Goal: Information Seeking & Learning: Learn about a topic

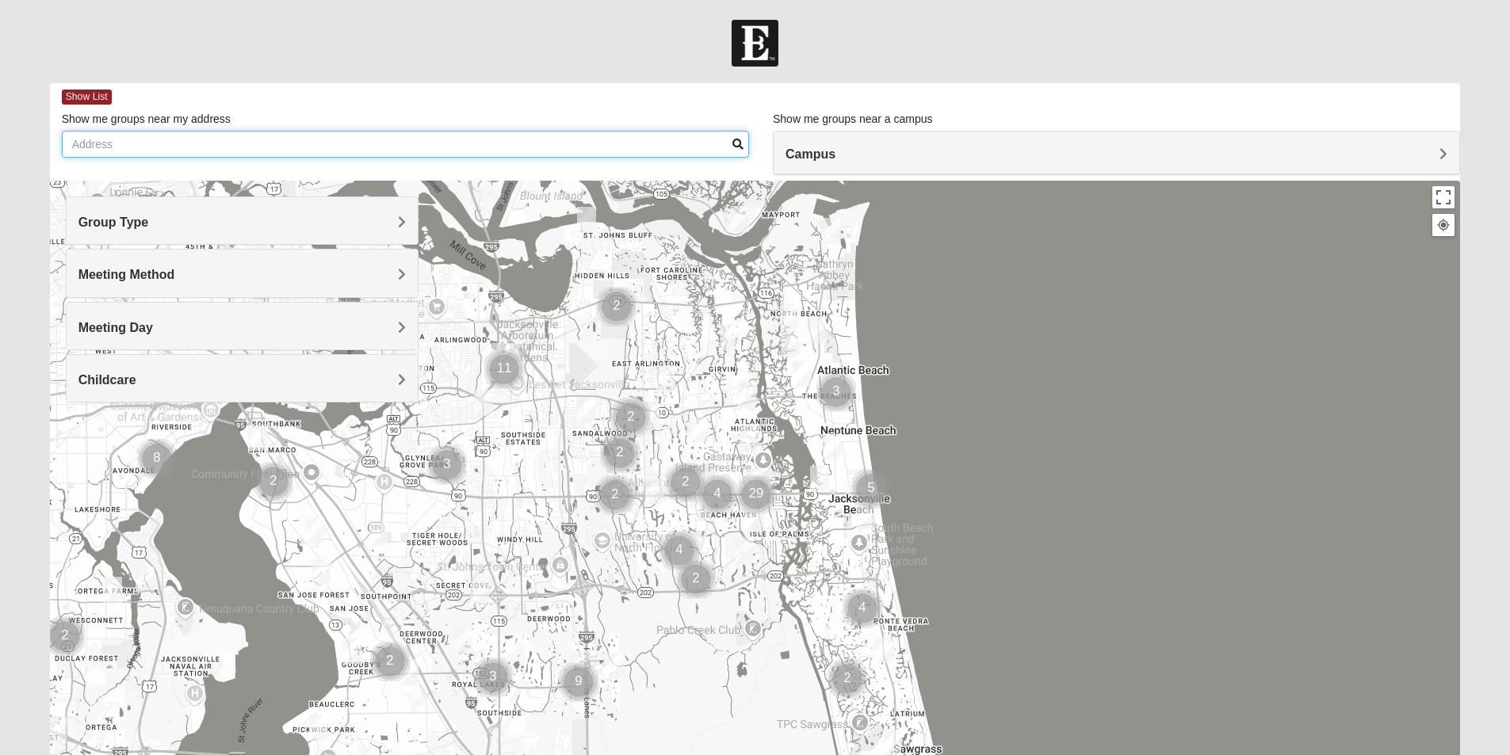
click at [311, 147] on input "Show me groups near my address" at bounding box center [405, 144] width 687 height 27
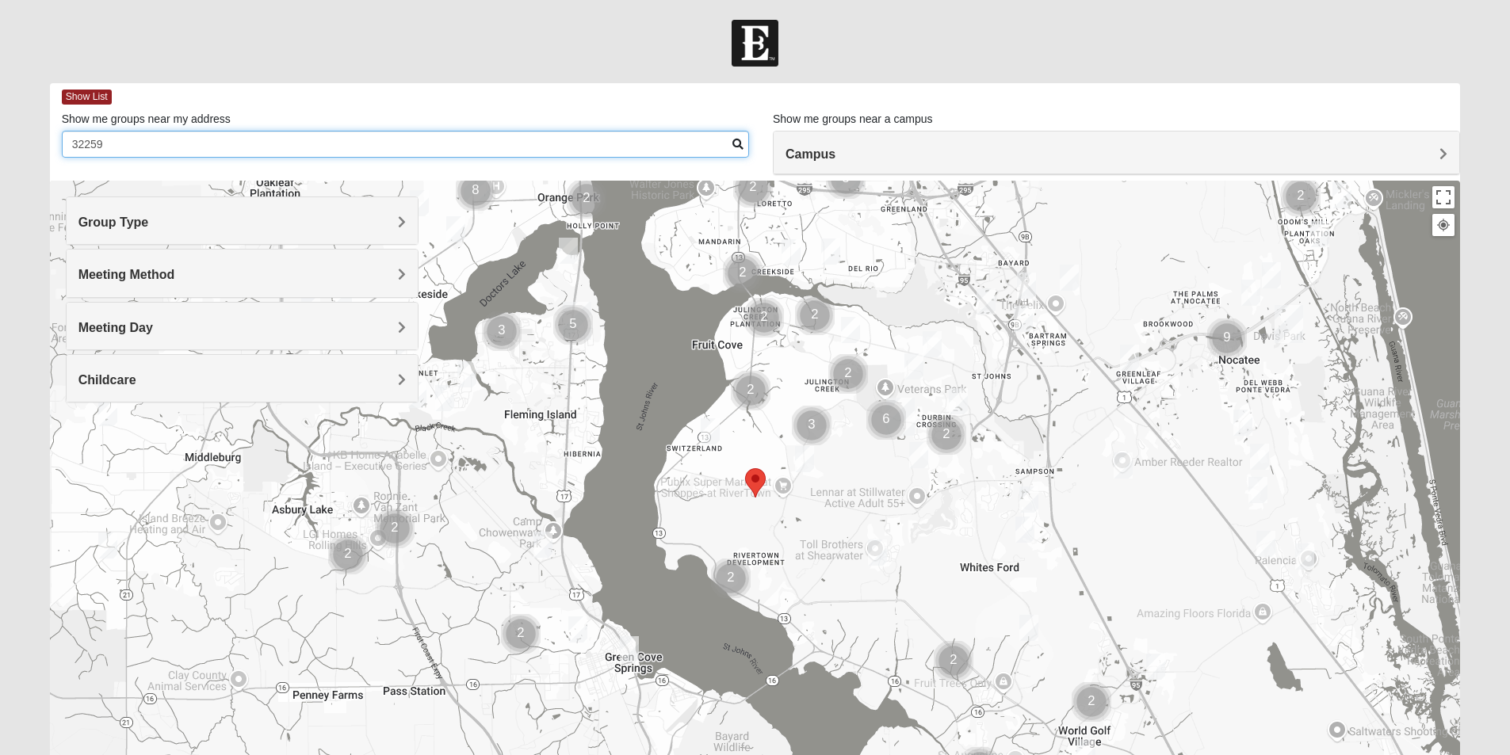
type input "32259"
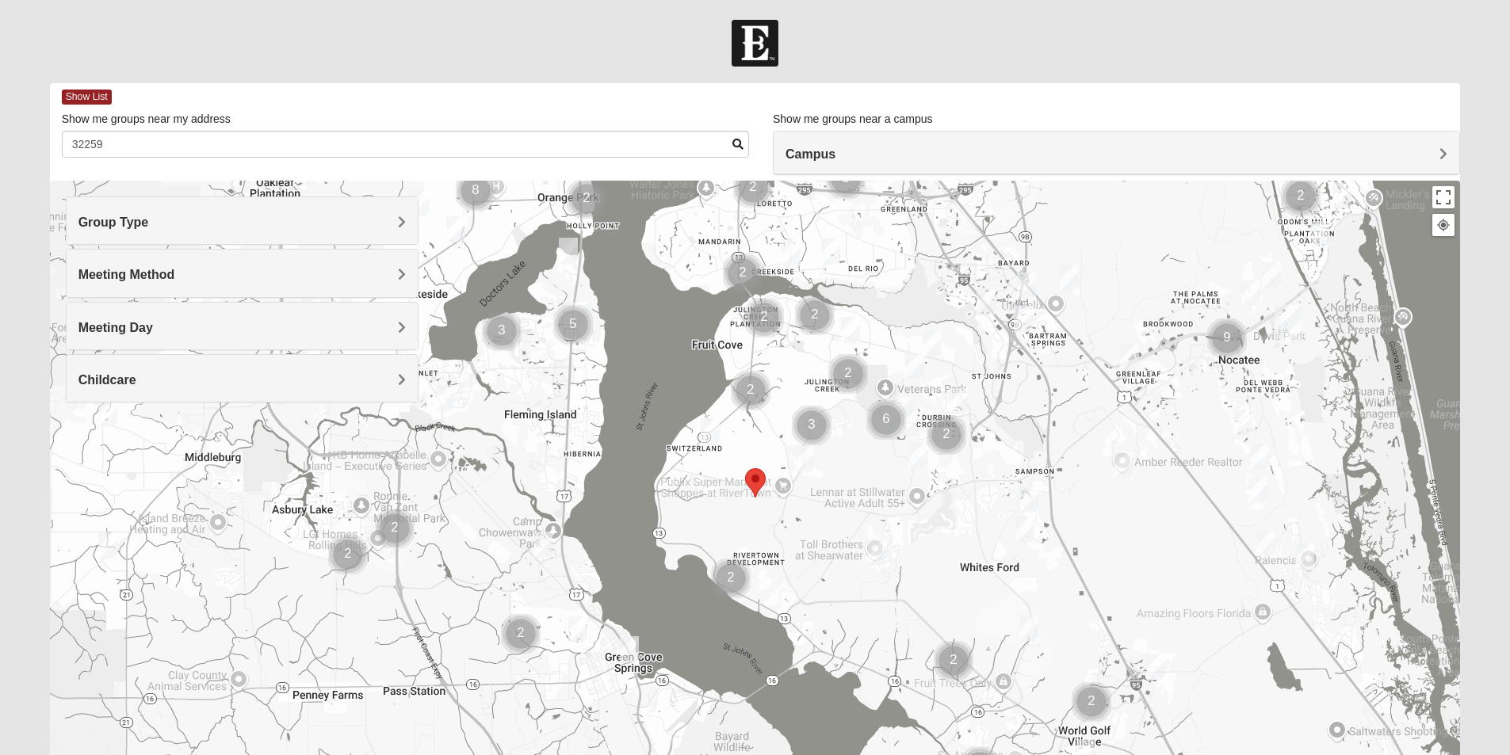
click at [242, 215] on h4 "Group Type" at bounding box center [241, 222] width 327 height 15
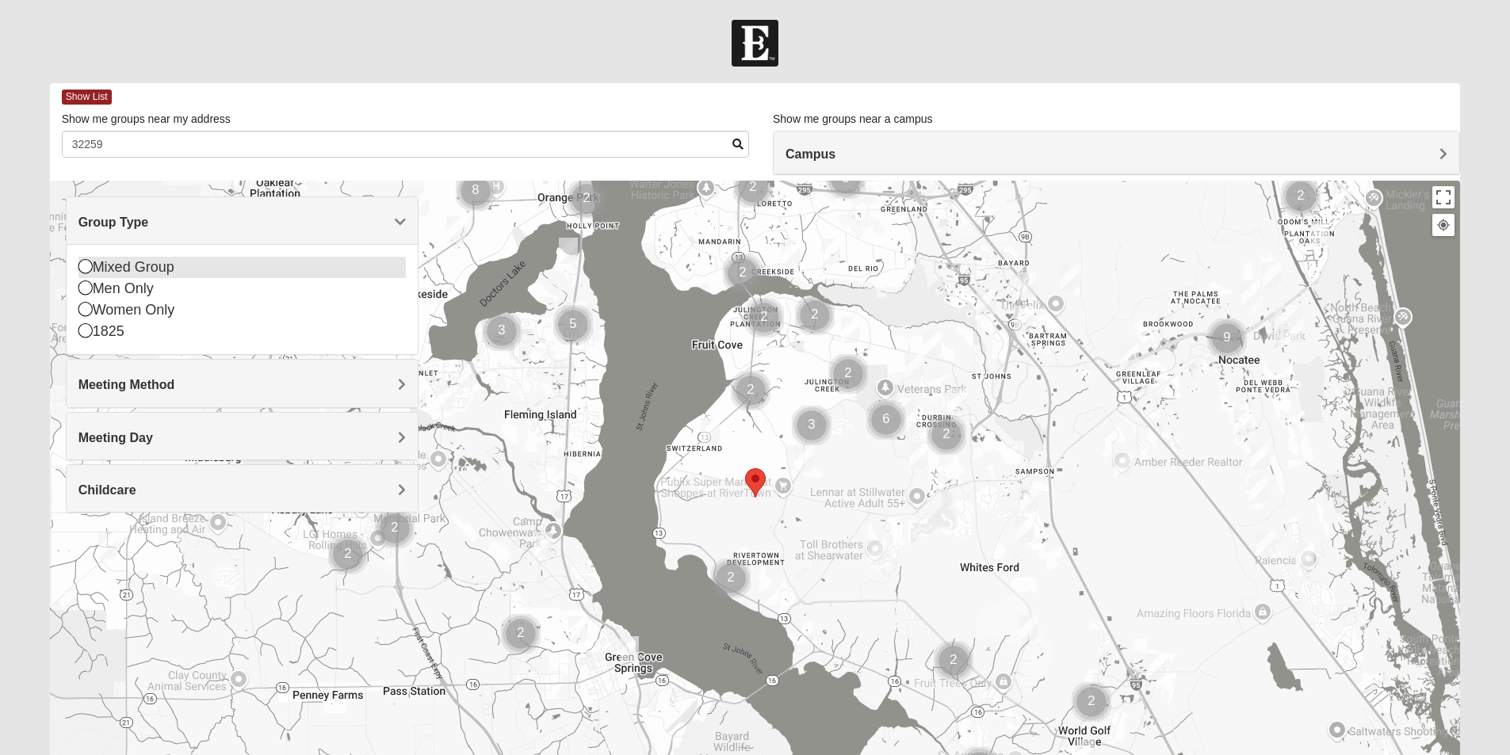
click at [135, 270] on div "Mixed Group" at bounding box center [241, 267] width 327 height 21
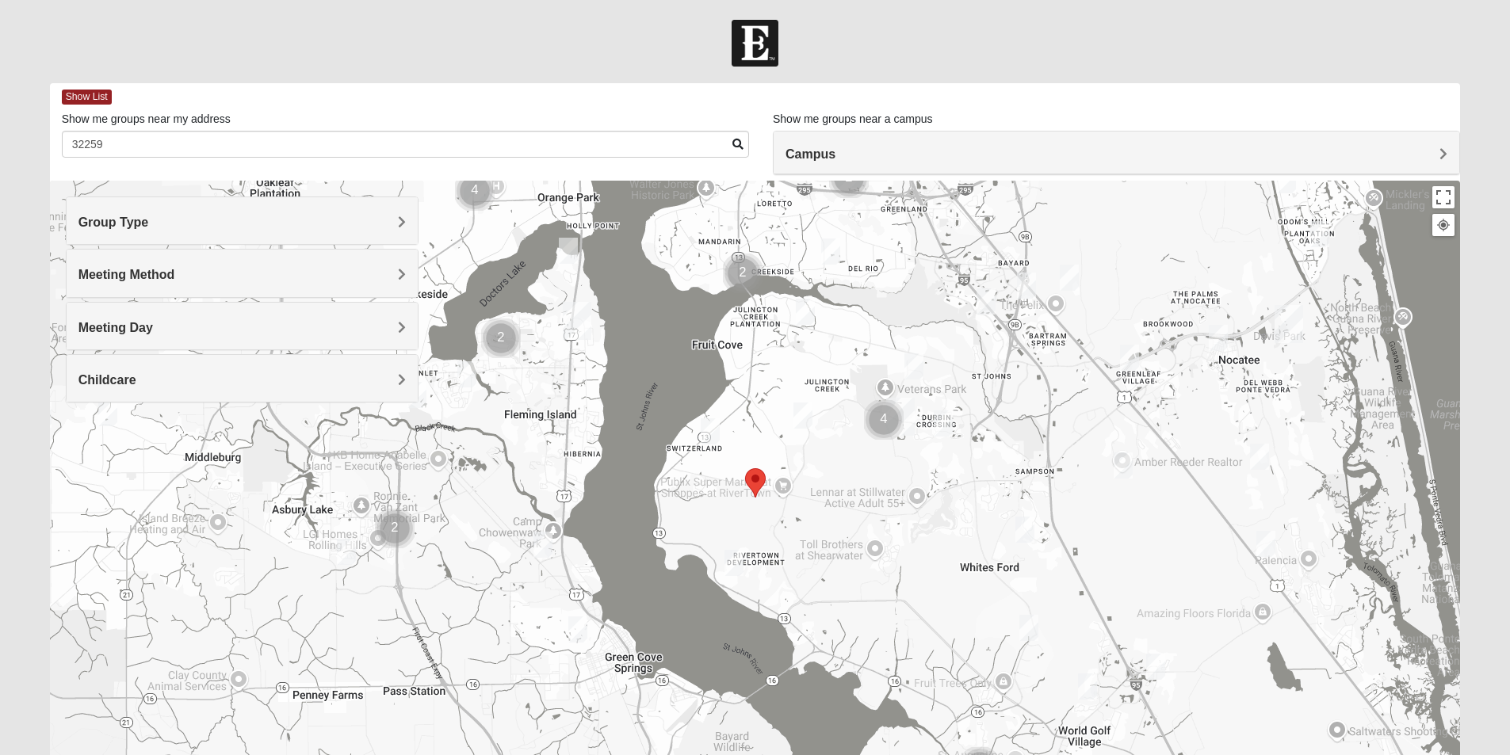
click at [140, 284] on div "Meeting Method" at bounding box center [242, 273] width 351 height 47
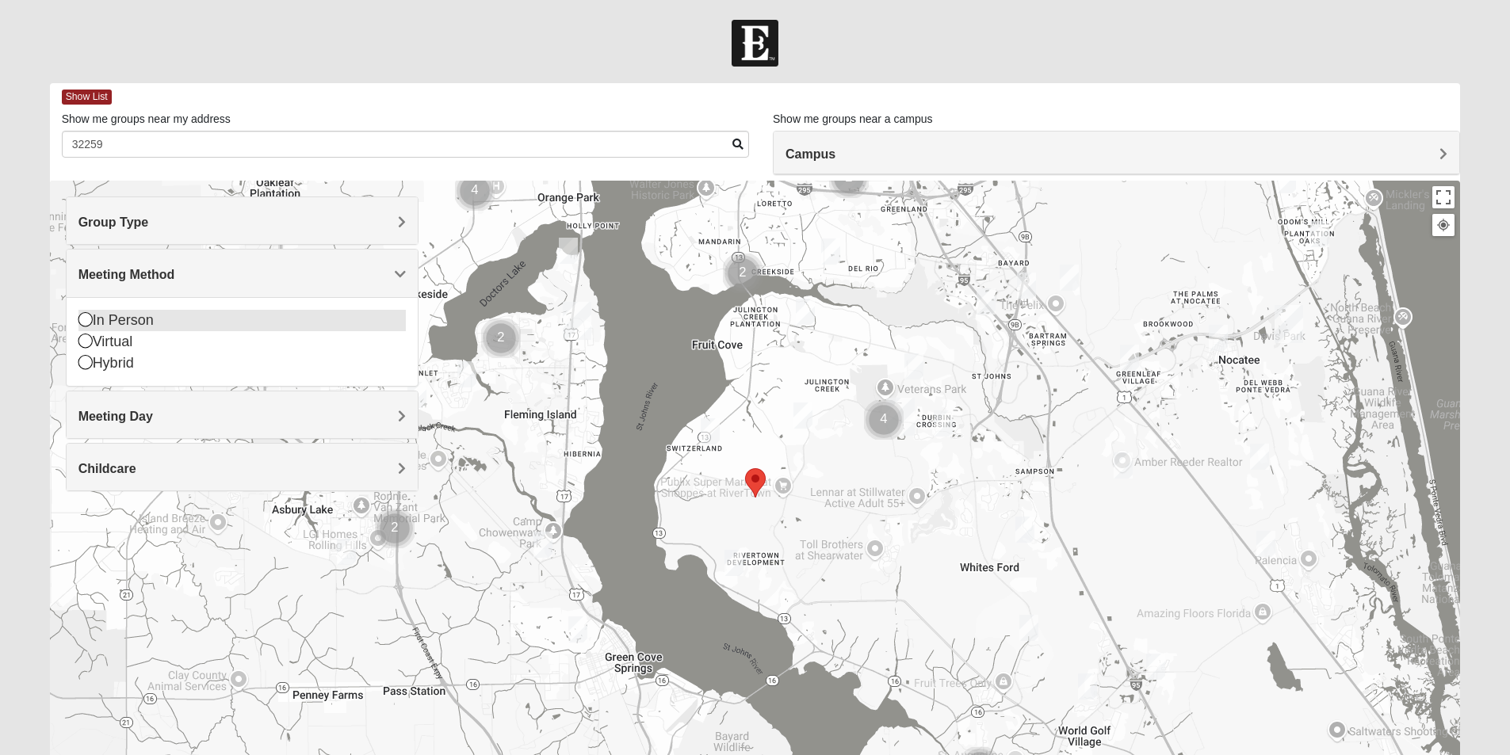
click at [124, 316] on div "In Person" at bounding box center [241, 320] width 327 height 21
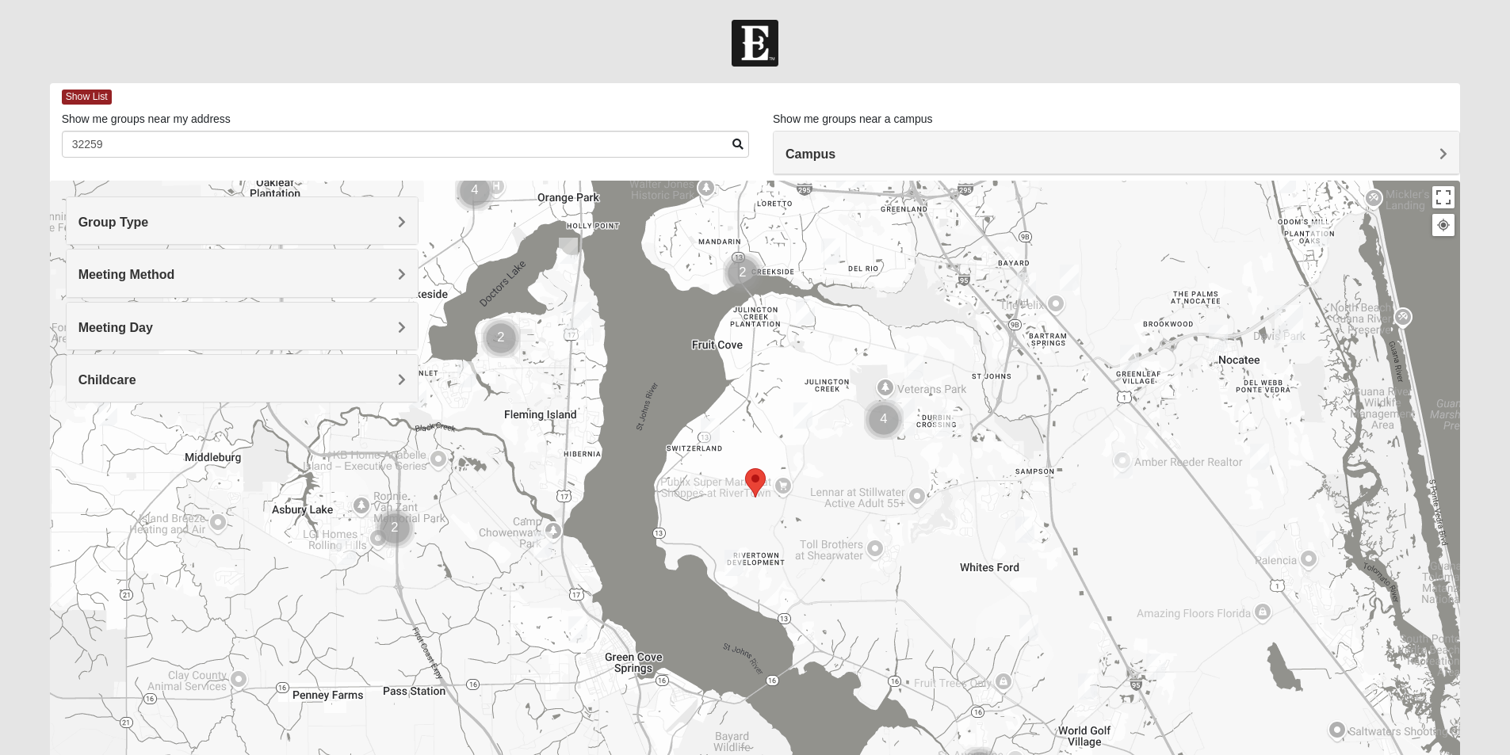
click at [139, 383] on h4 "Childcare" at bounding box center [241, 379] width 327 height 15
click at [82, 450] on icon at bounding box center [85, 445] width 14 height 14
click at [194, 323] on h4 "Meeting Day" at bounding box center [241, 327] width 327 height 15
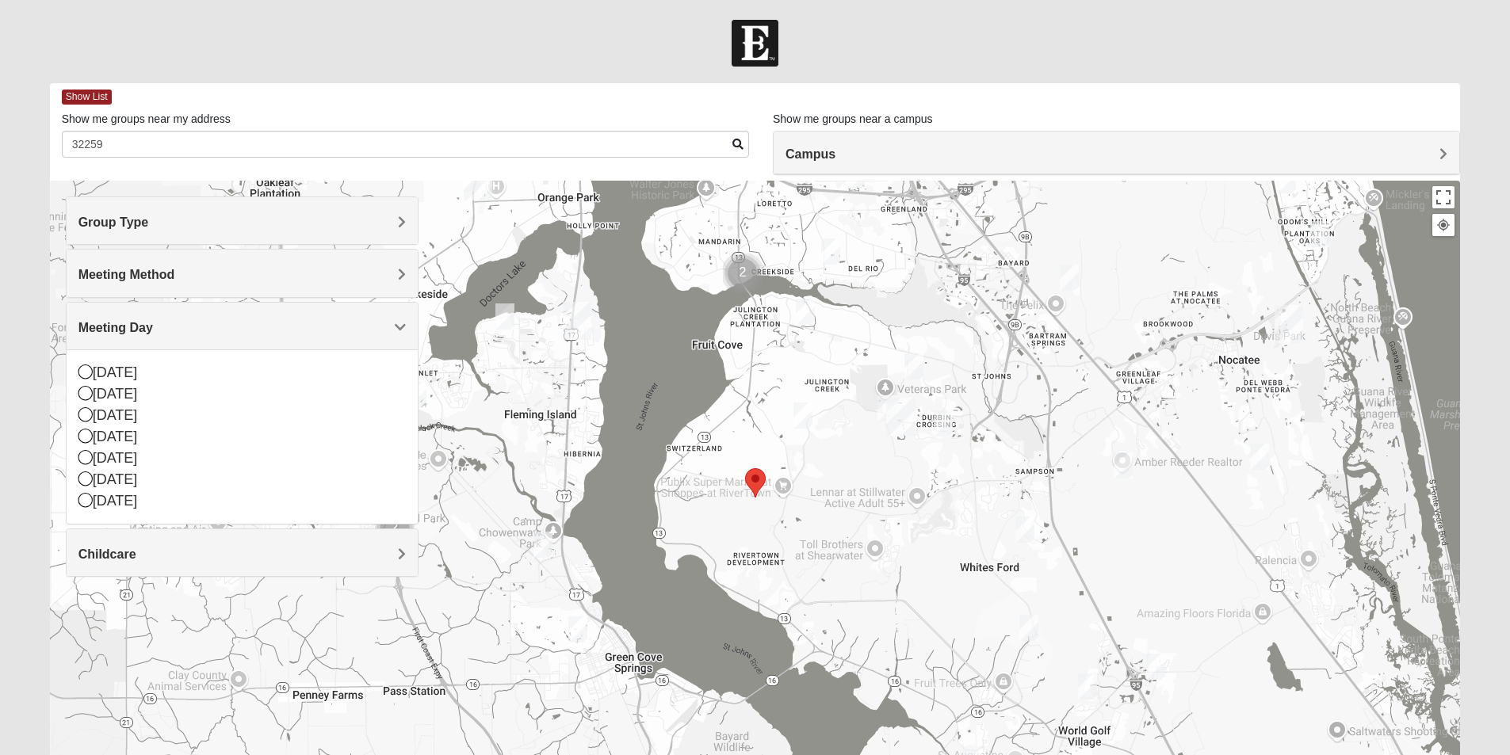
click at [194, 323] on h4 "Meeting Day" at bounding box center [241, 327] width 327 height 15
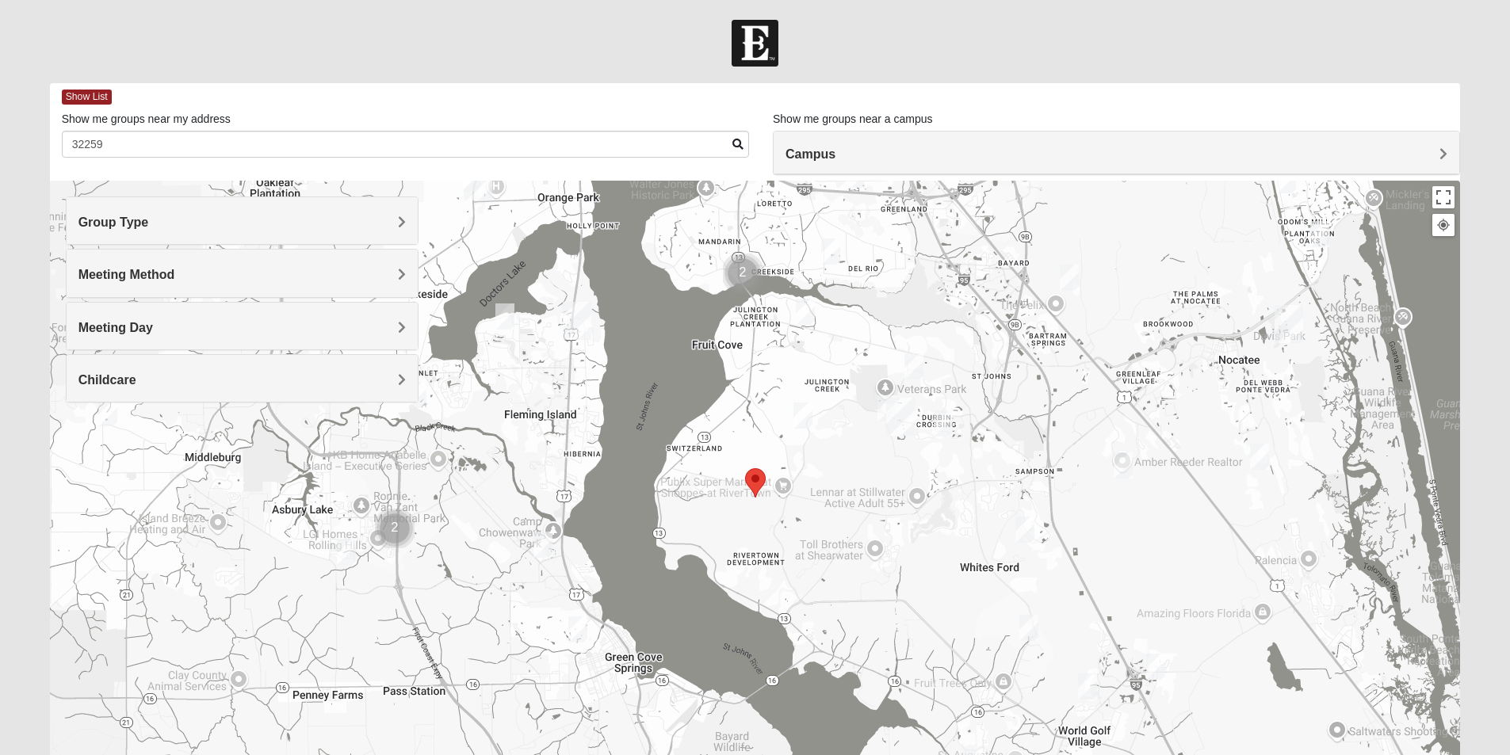
click at [1014, 155] on h4 "Campus" at bounding box center [1116, 154] width 662 height 15
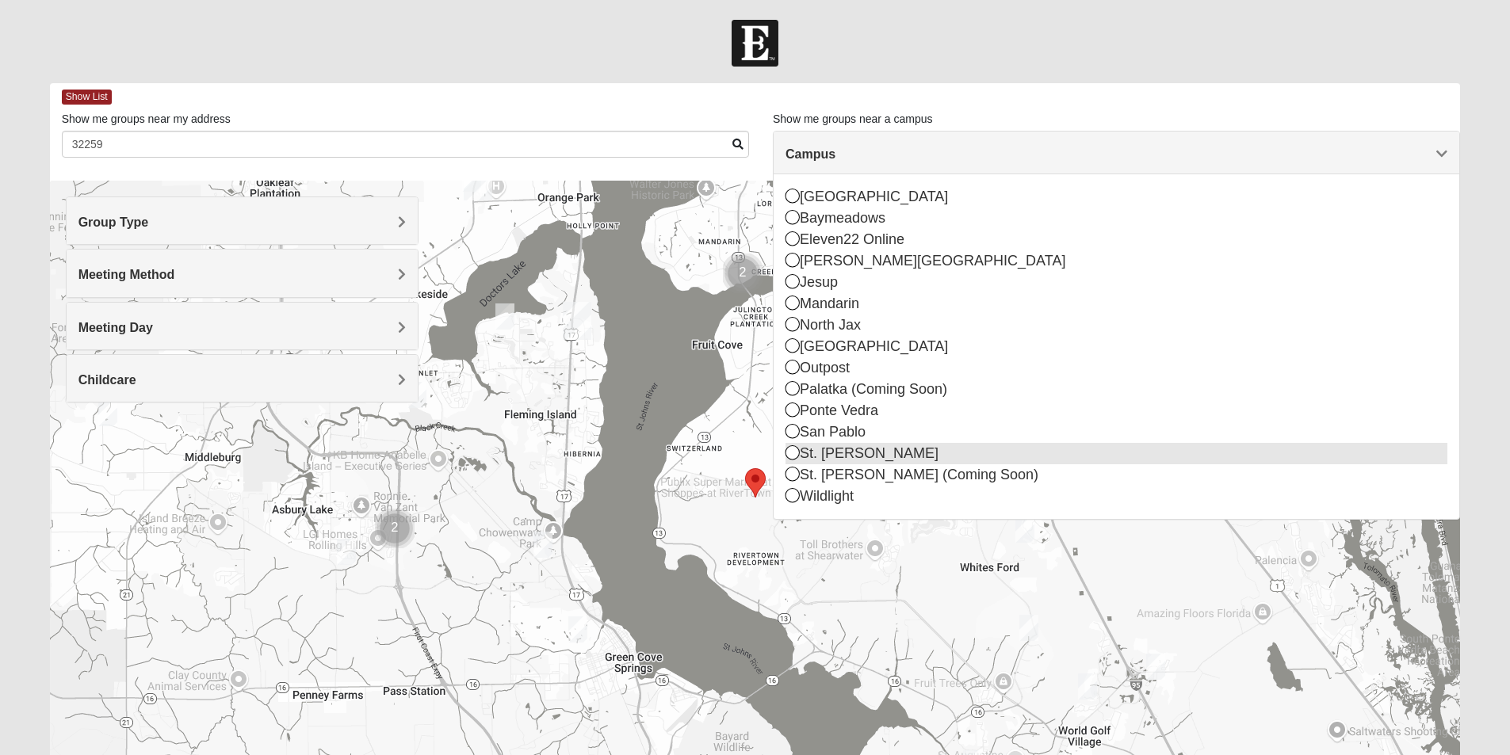
click at [794, 453] on icon at bounding box center [792, 452] width 14 height 14
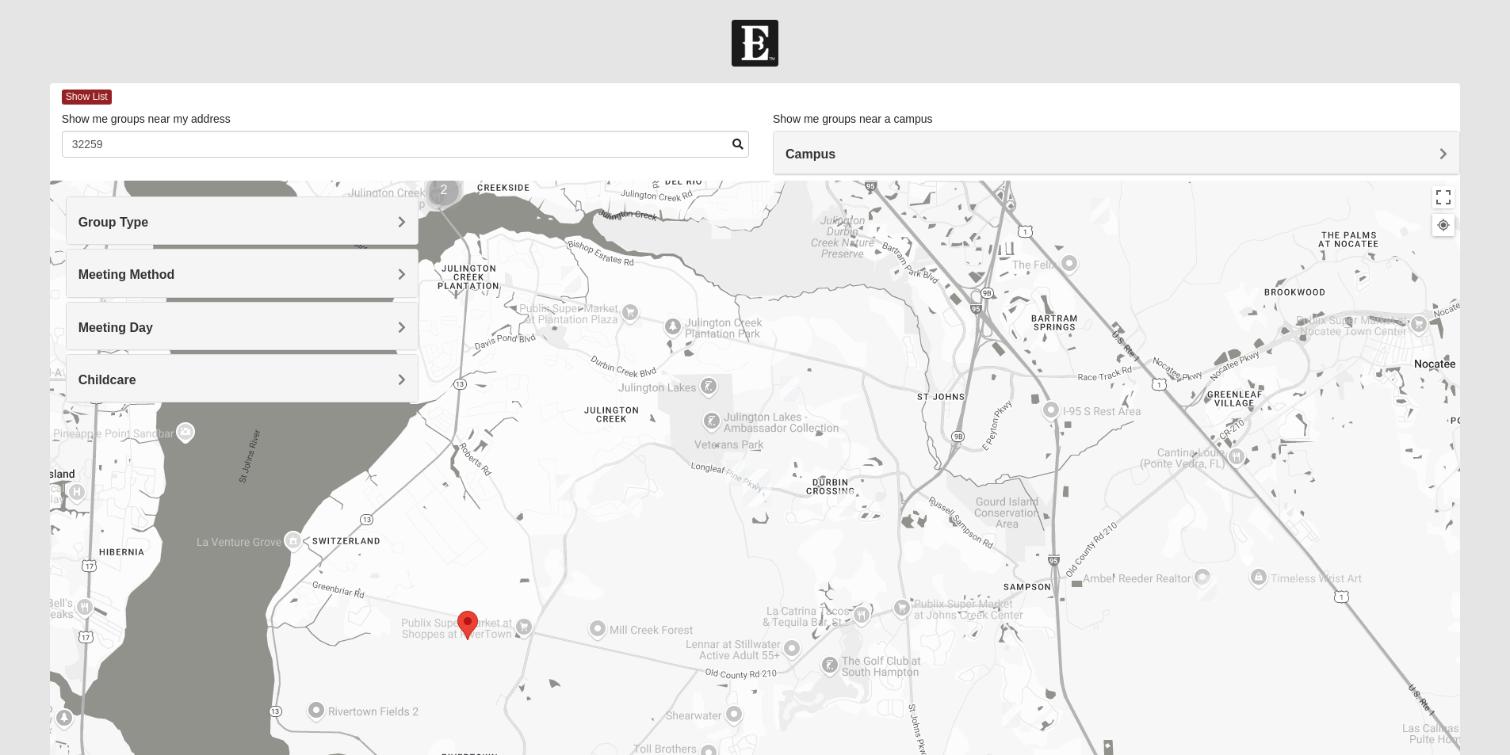
click at [566, 493] on img "Mixed Hayes 32259" at bounding box center [565, 488] width 19 height 26
click at [472, 444] on span "Learn More" at bounding box center [466, 452] width 67 height 17
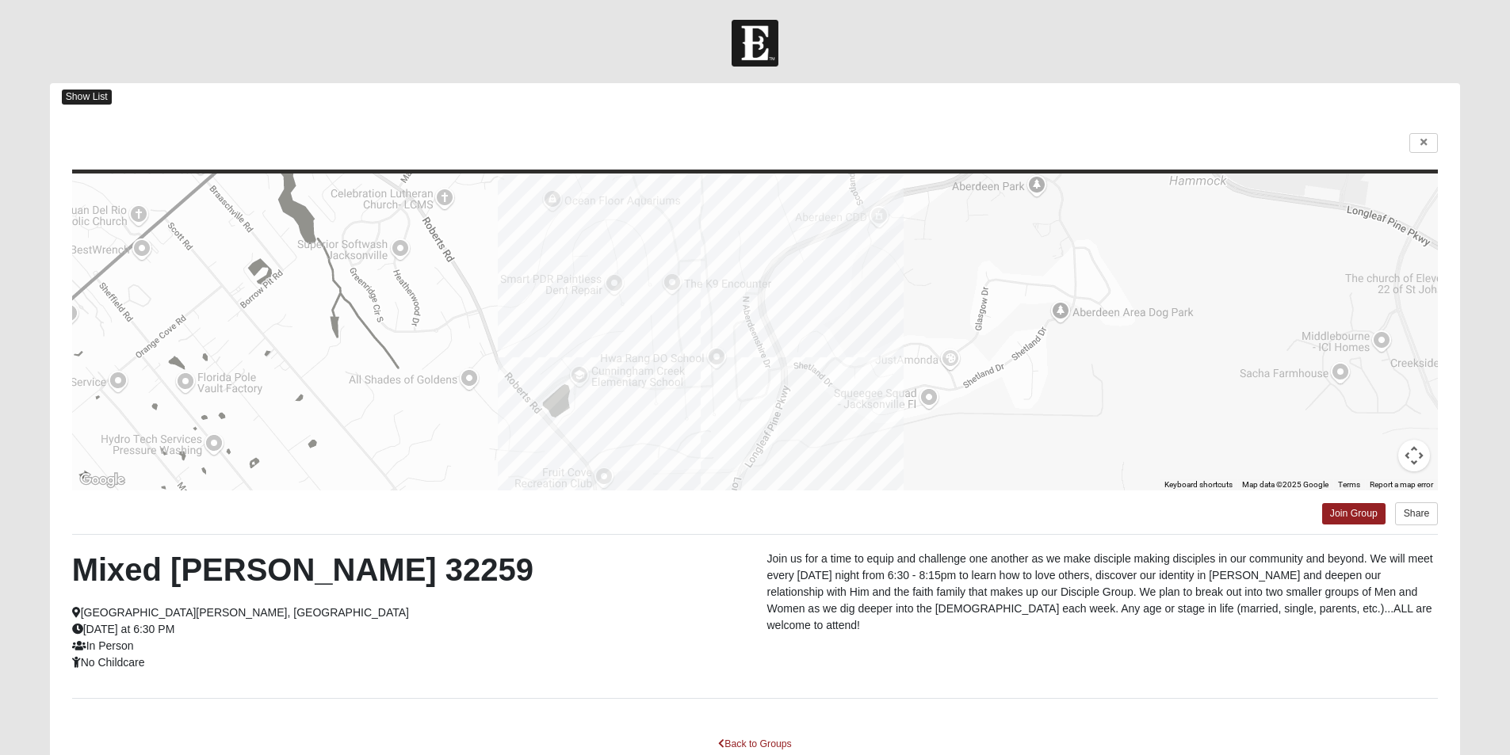
click at [77, 91] on span "Show List" at bounding box center [87, 97] width 50 height 15
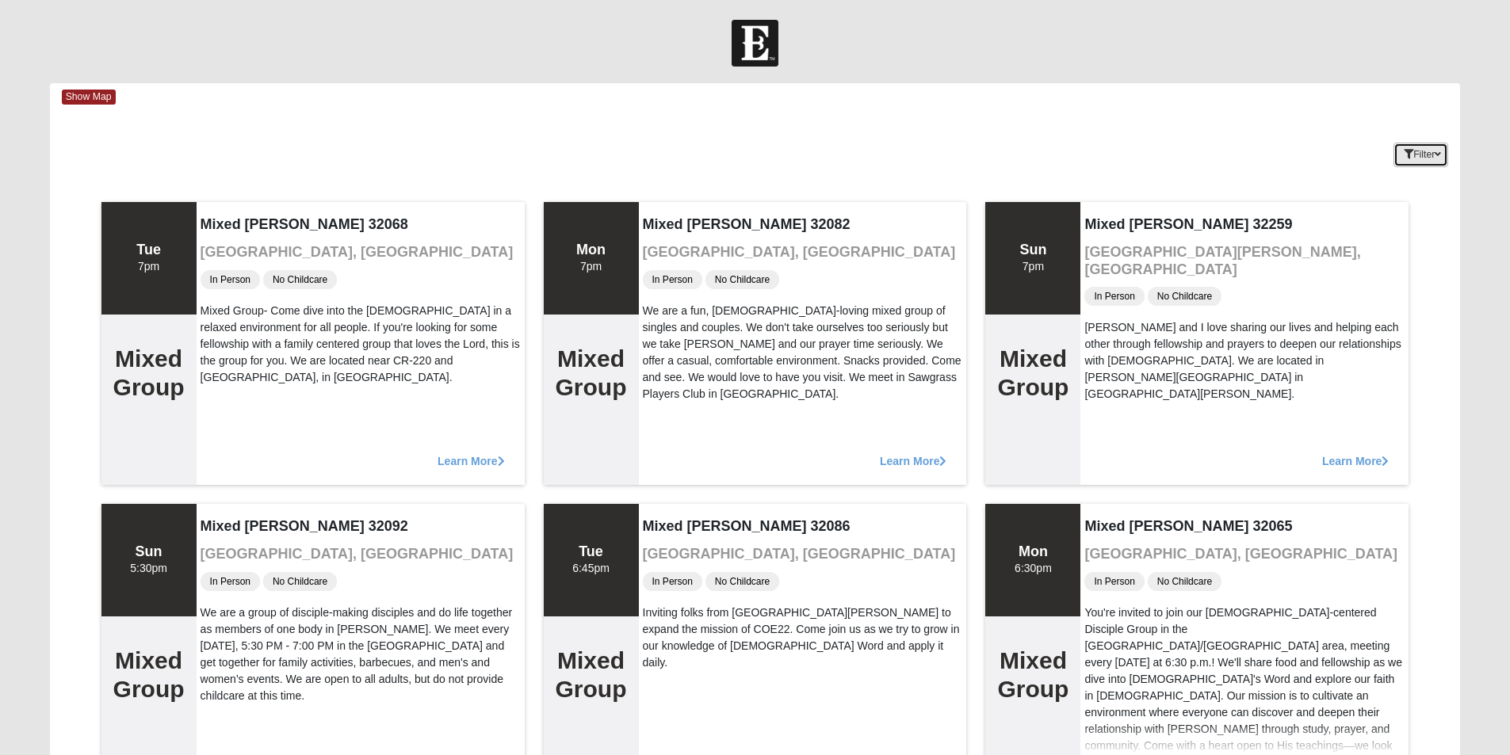
click at [1427, 153] on button "Filter" at bounding box center [1420, 155] width 55 height 25
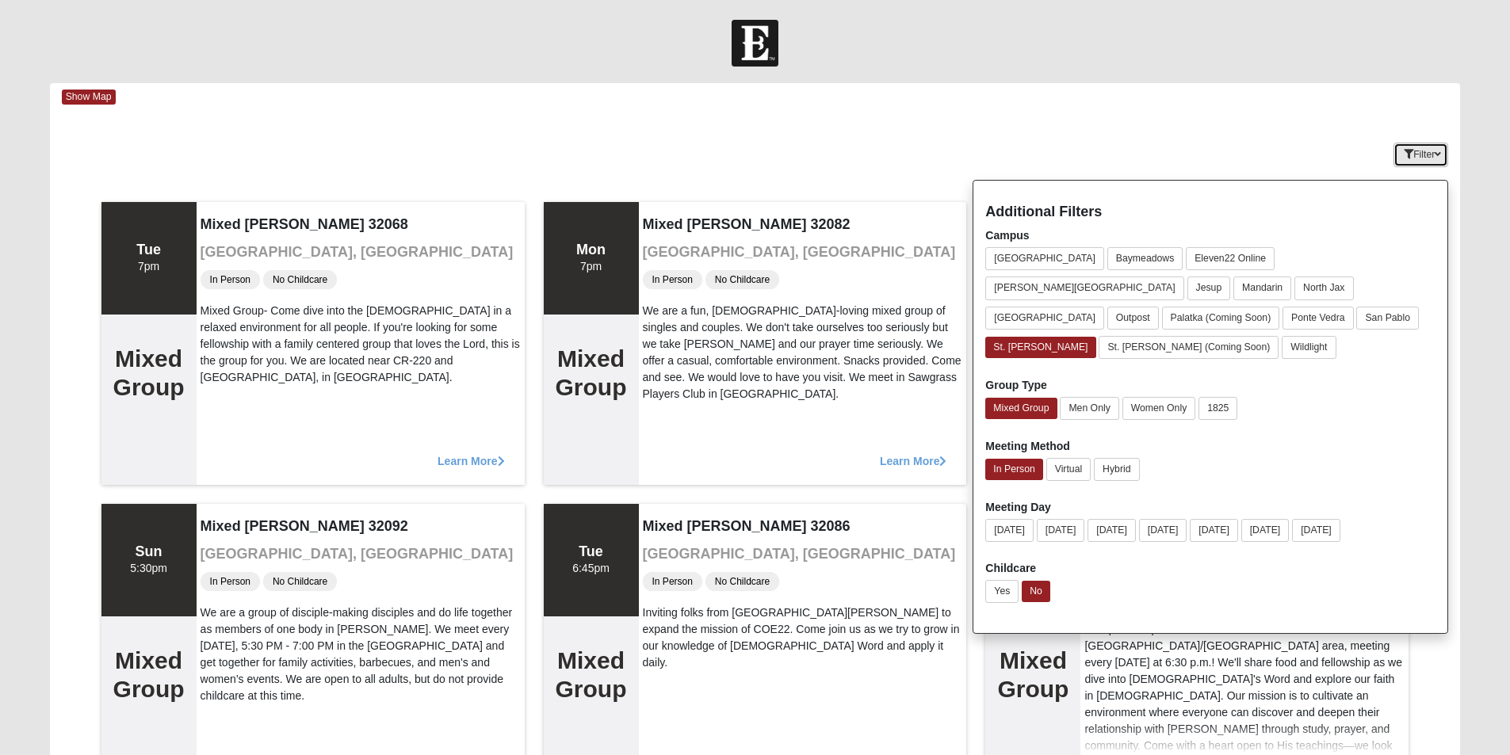
click at [1426, 153] on button "Filter" at bounding box center [1420, 155] width 55 height 25
